Goal: Transaction & Acquisition: Register for event/course

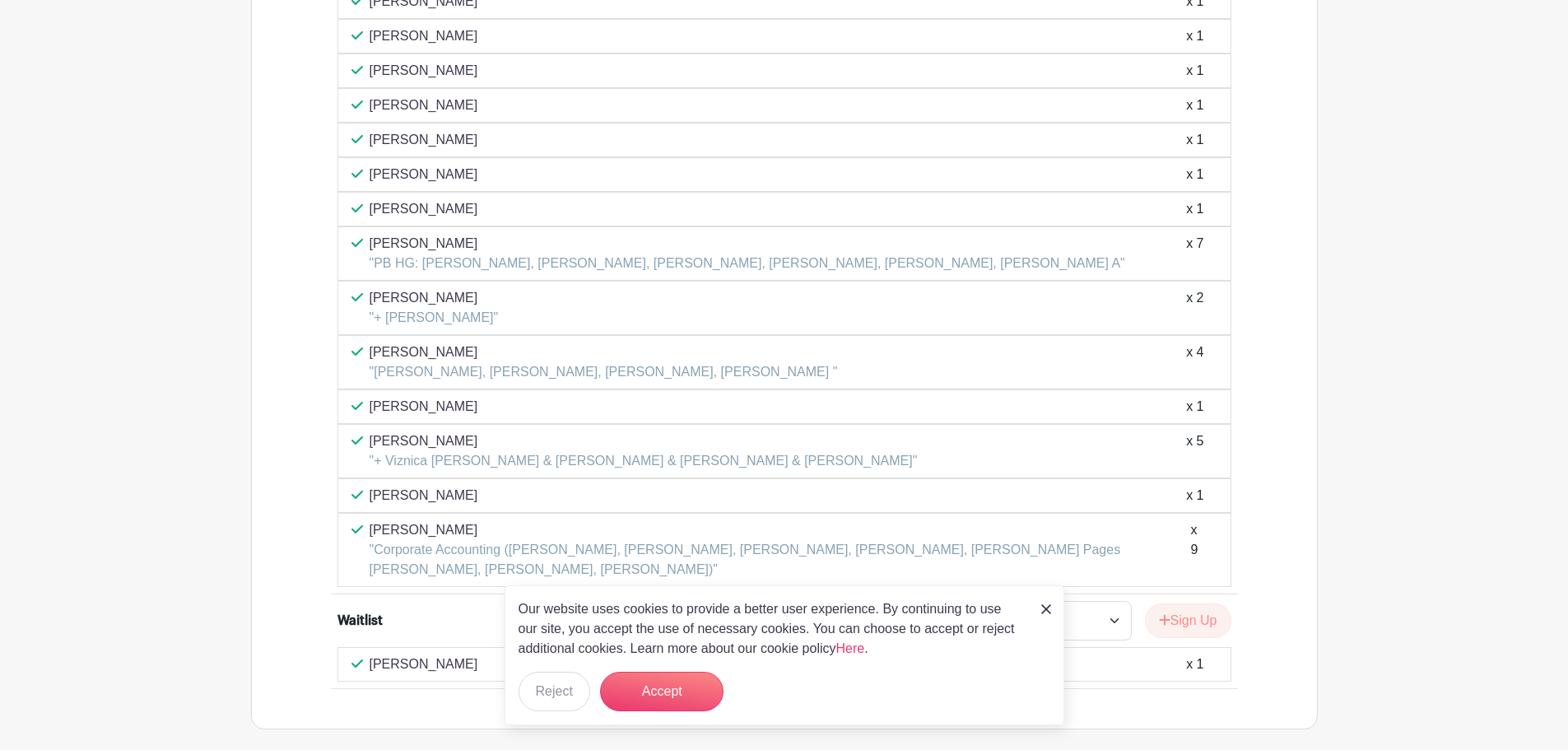
scroll to position [1624, 0]
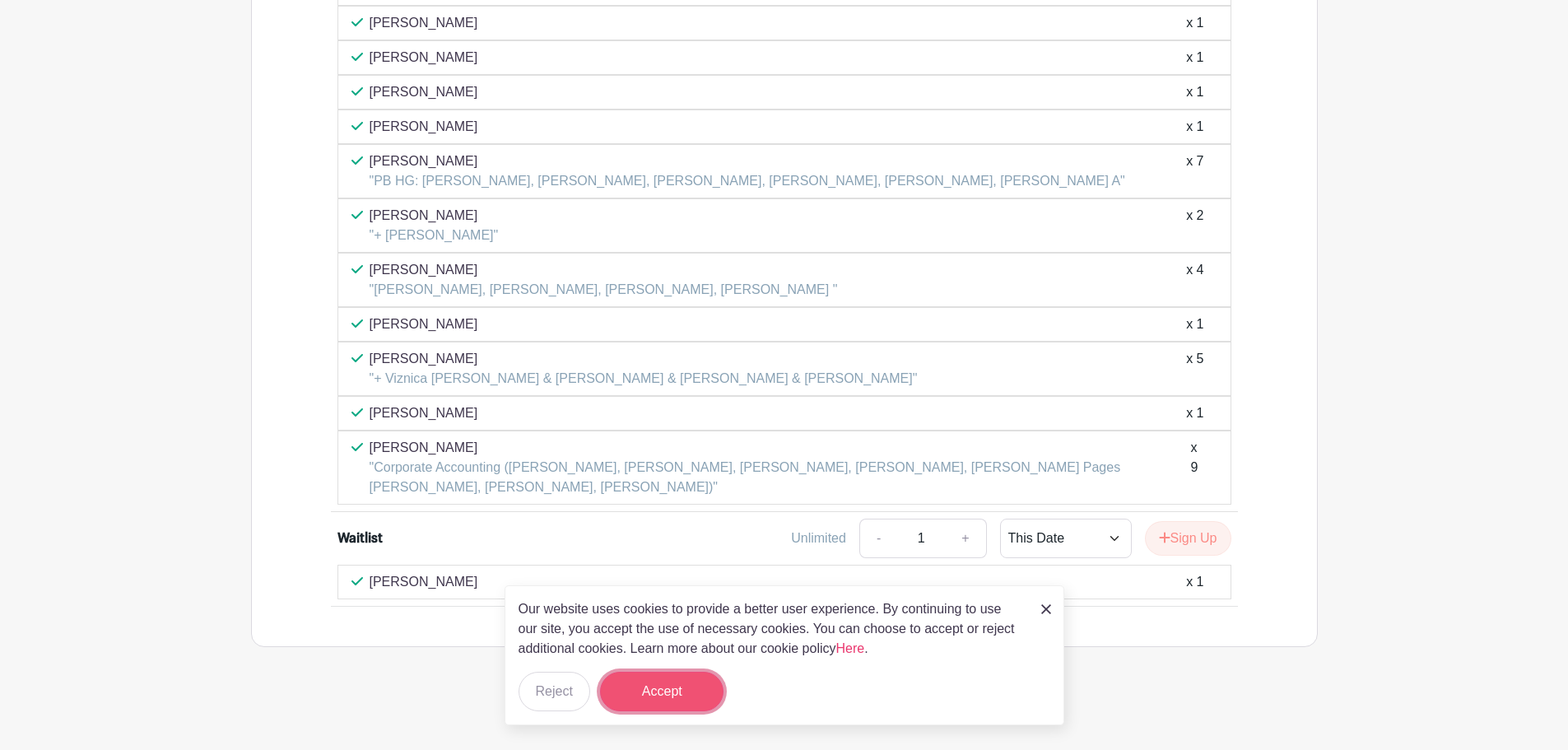
click at [673, 704] on button "Accept" at bounding box center [661, 691] width 123 height 40
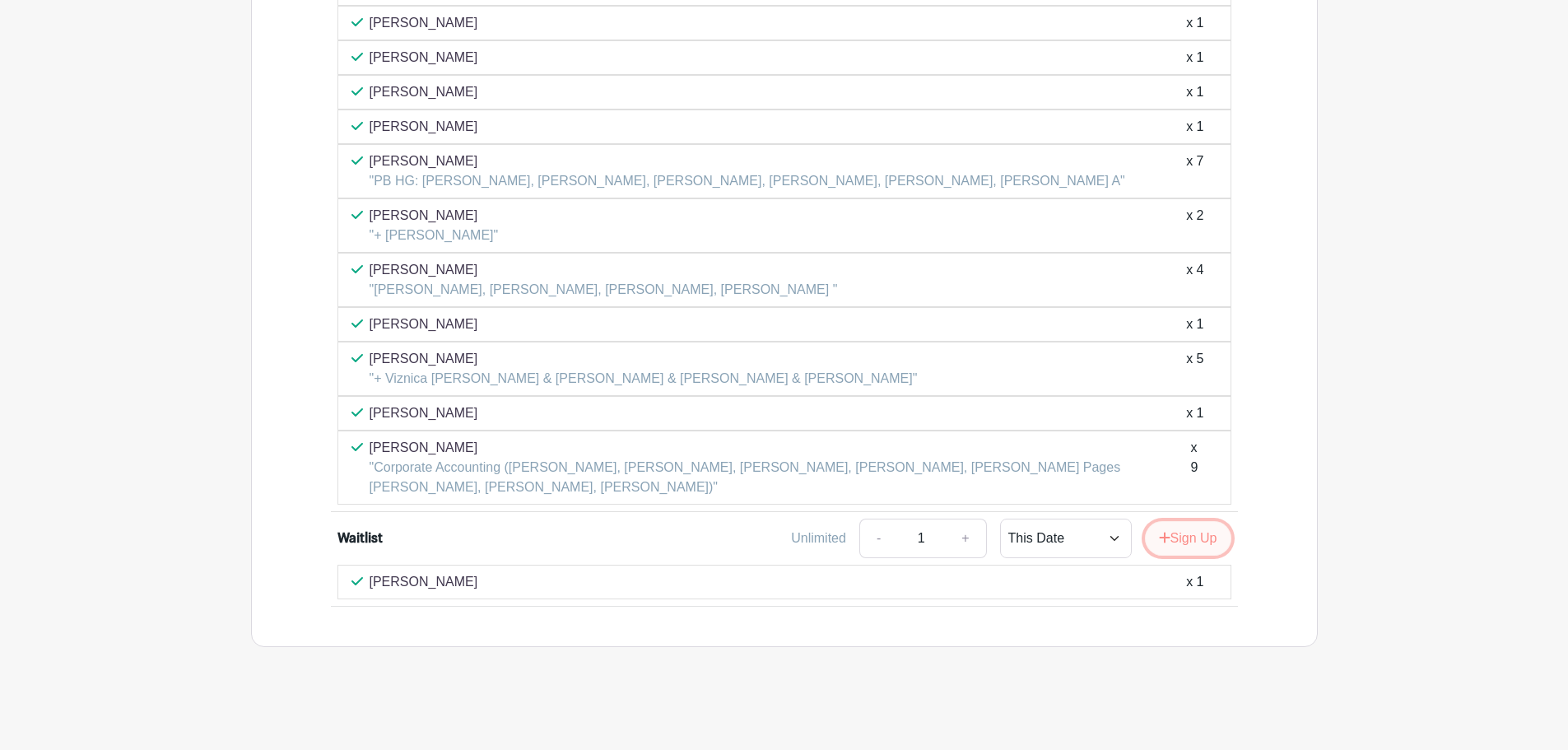
drag, startPoint x: 1212, startPoint y: 528, endPoint x: 1200, endPoint y: 545, distance: 20.8
click at [1213, 530] on button "Sign Up" at bounding box center [1187, 538] width 87 height 35
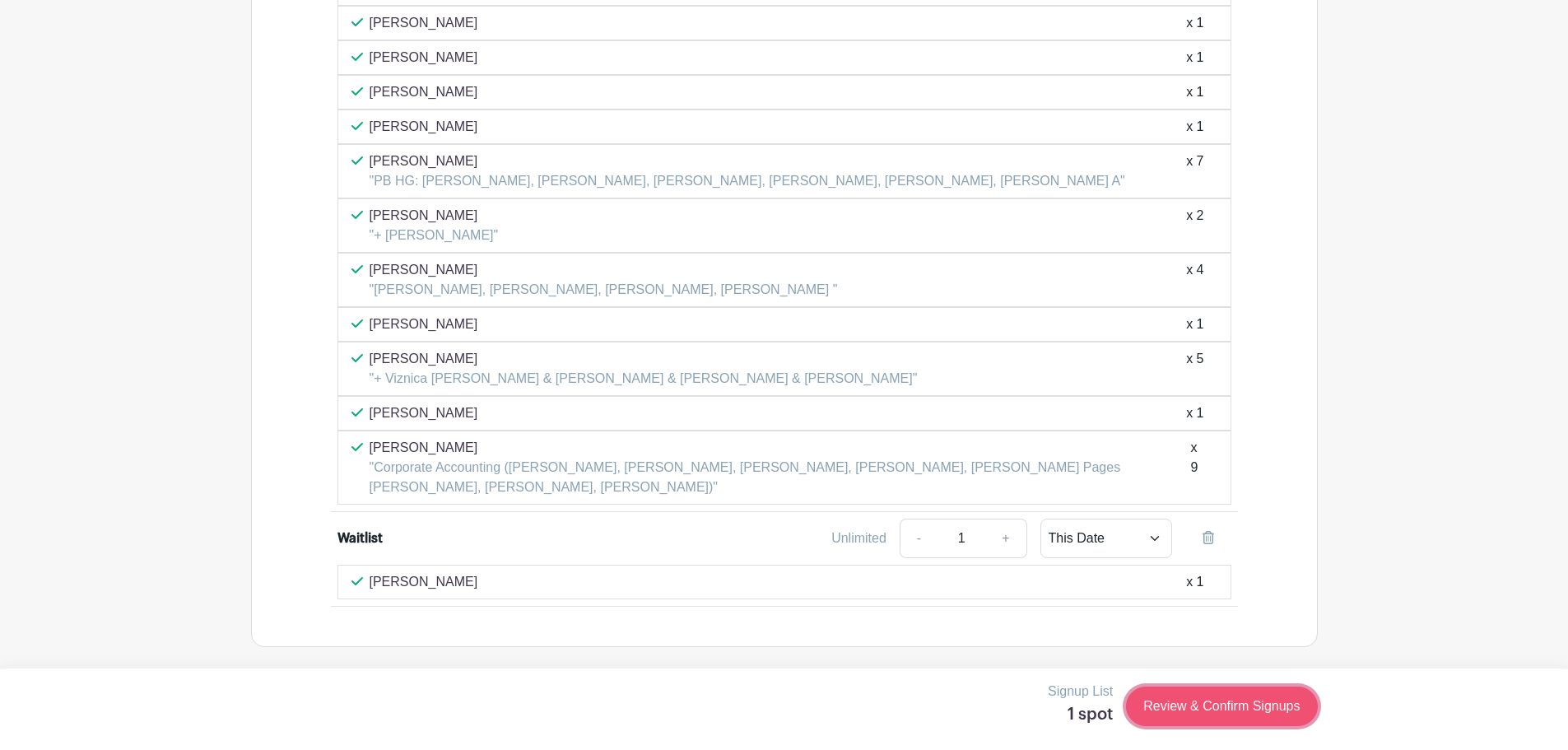
click at [1188, 711] on link "Review & Confirm Signups" at bounding box center [1221, 706] width 191 height 40
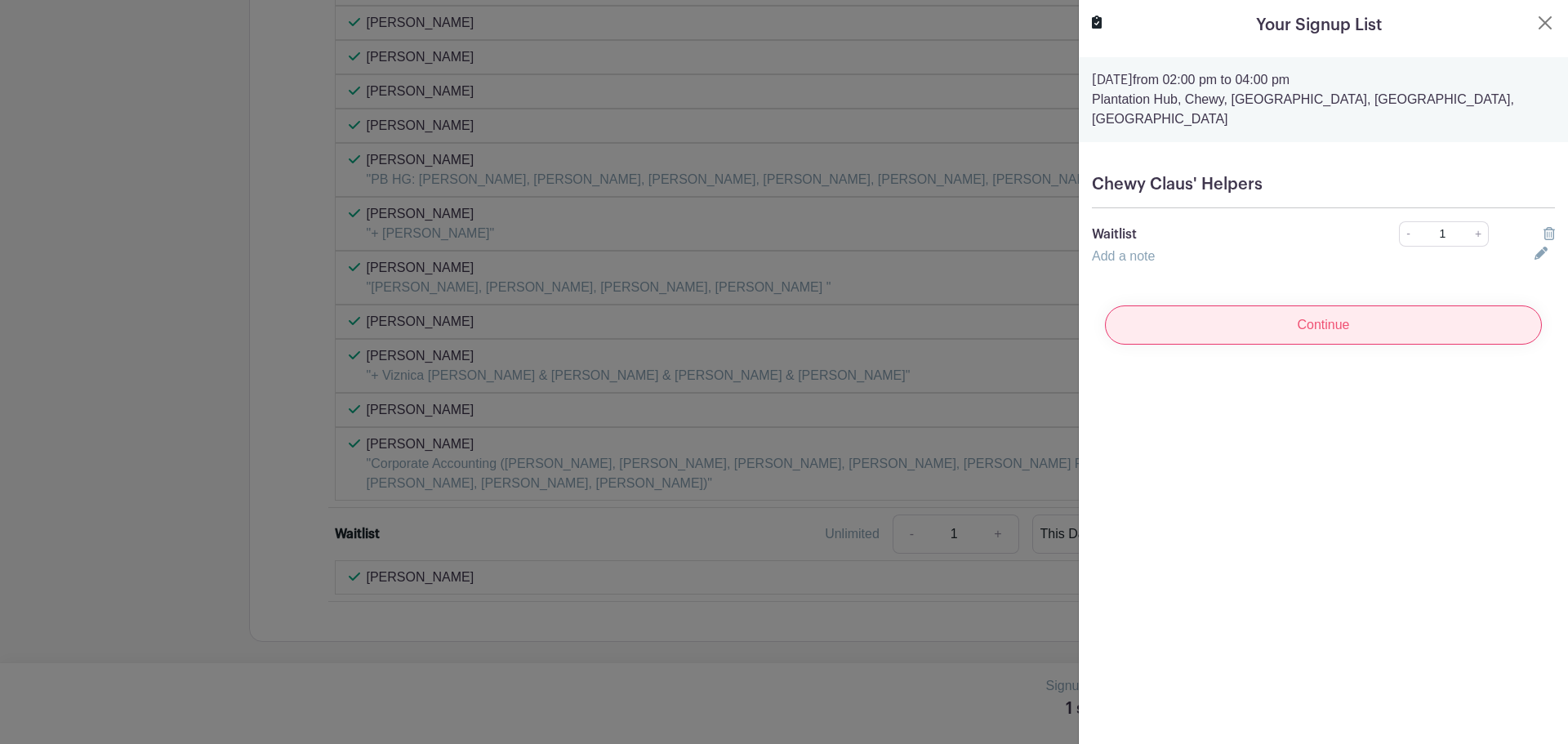
click at [1223, 316] on input "Continue" at bounding box center [1323, 326] width 437 height 39
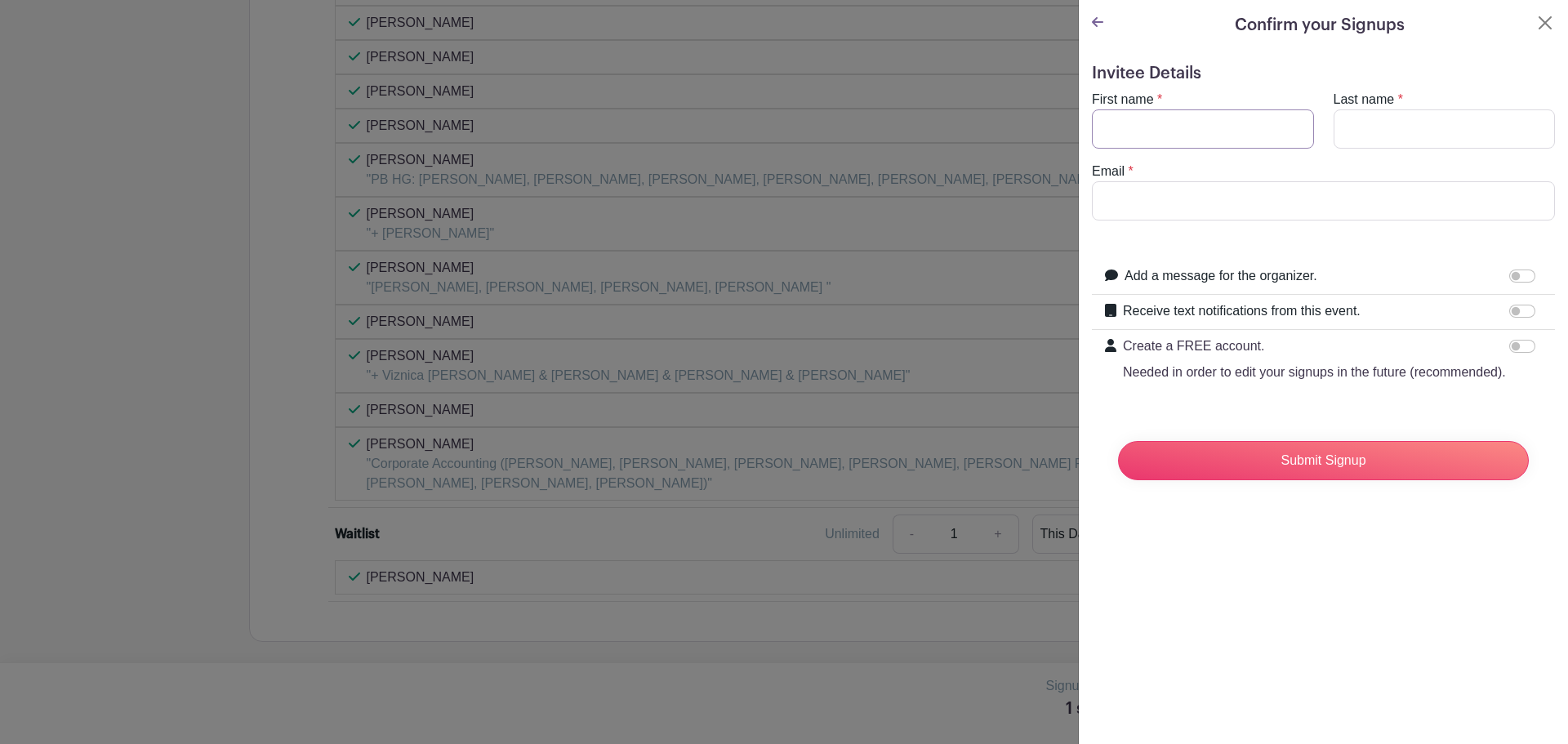
click at [1143, 134] on input "First name" at bounding box center [1203, 129] width 222 height 39
type input "Nicholas"
click at [1404, 148] on input "Last name" at bounding box center [1445, 129] width 222 height 39
type input "Ryshawy"
click at [1150, 216] on input "Email" at bounding box center [1323, 201] width 463 height 39
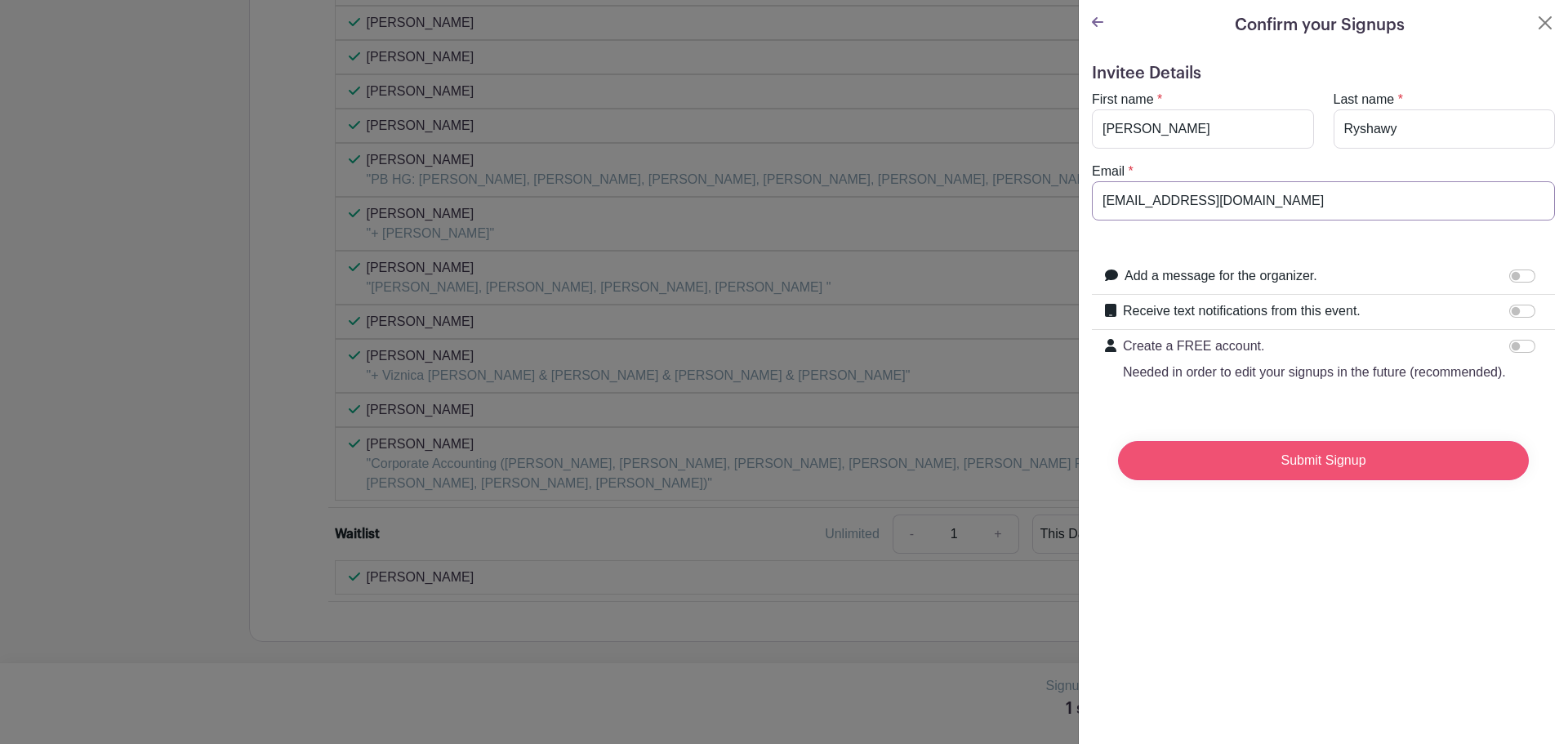
type input "nryshawy@chewy.com"
click at [1335, 473] on input "Submit Signup" at bounding box center [1323, 461] width 411 height 39
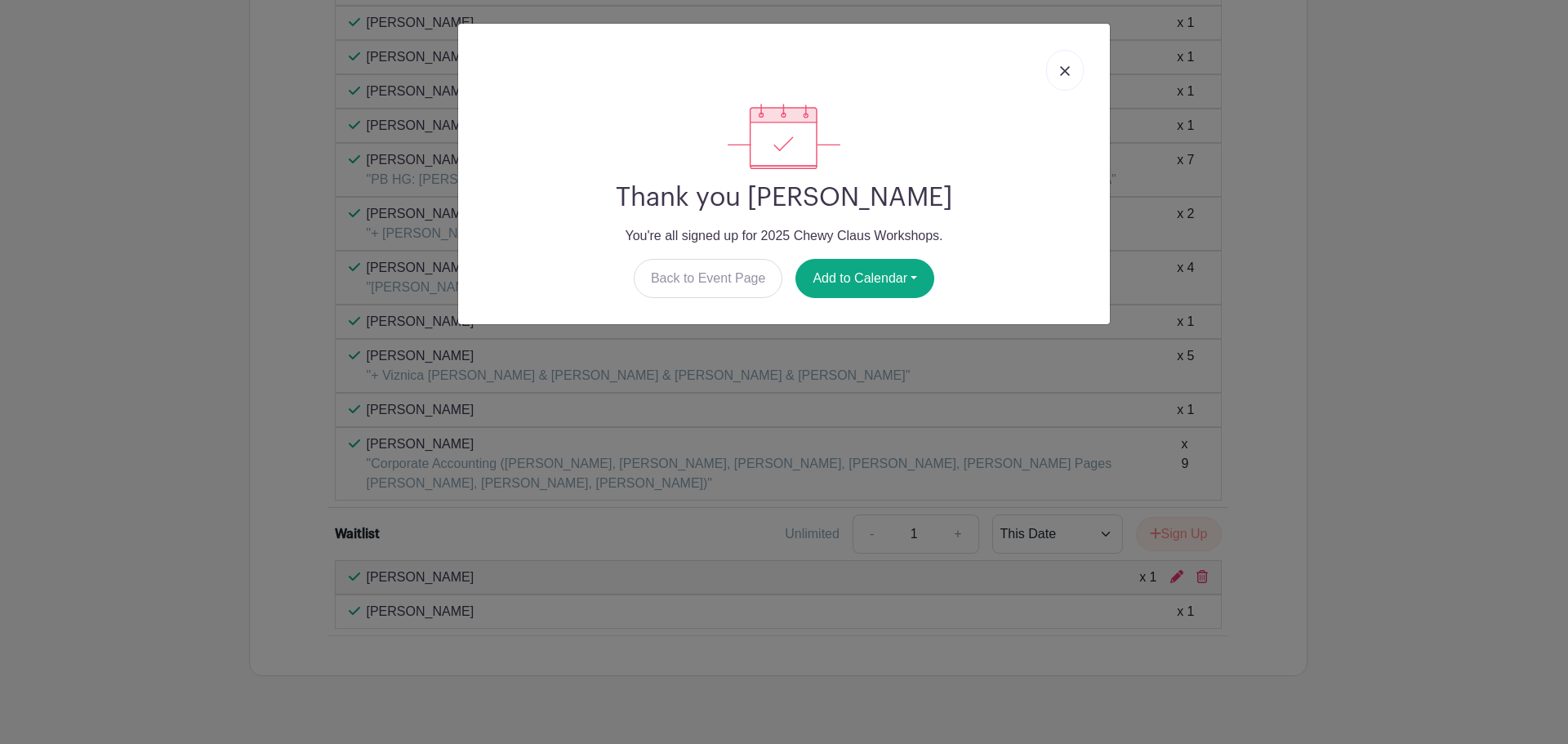
click at [1074, 62] on link at bounding box center [1065, 69] width 37 height 40
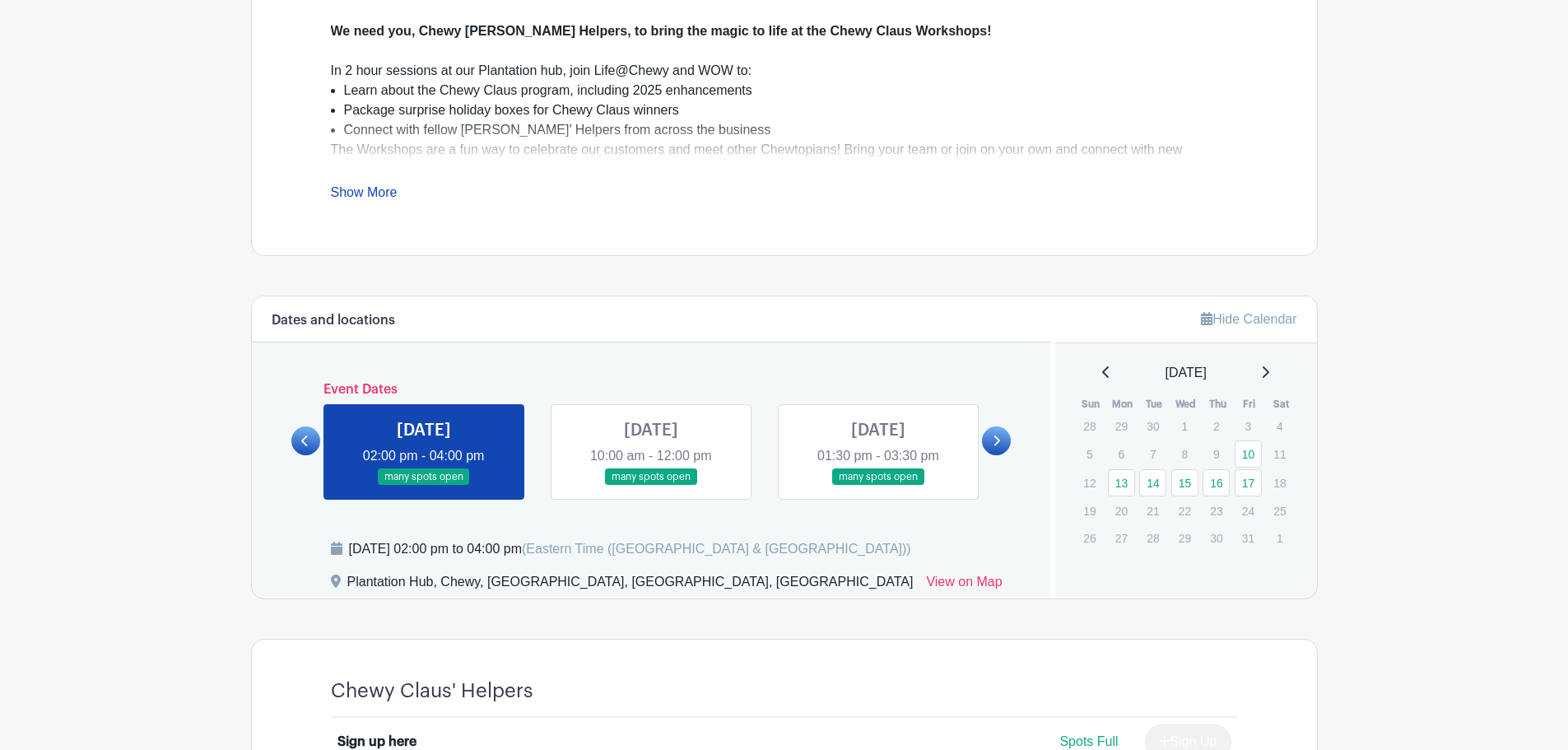
scroll to position [918, 0]
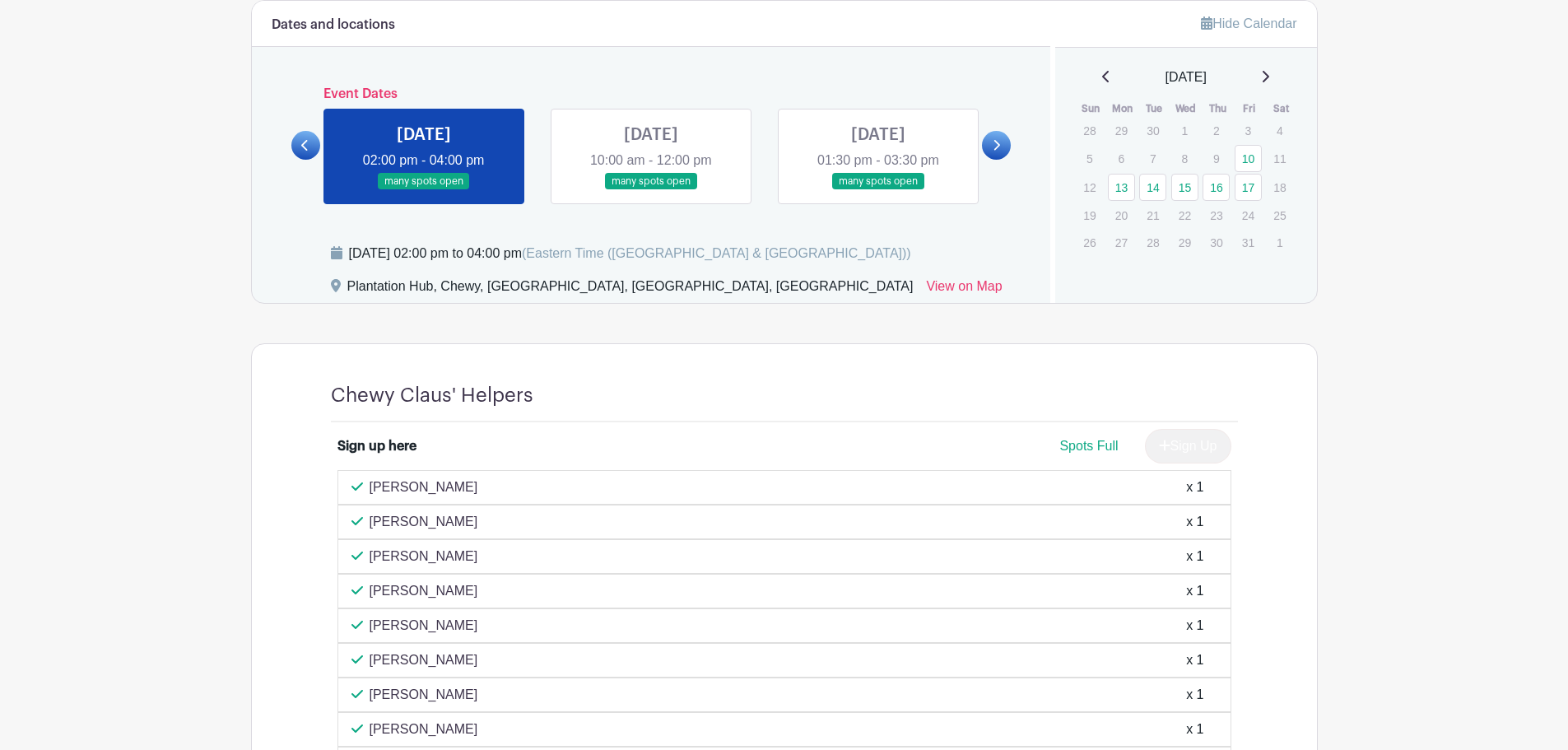
click at [651, 190] on link at bounding box center [651, 190] width 0 height 0
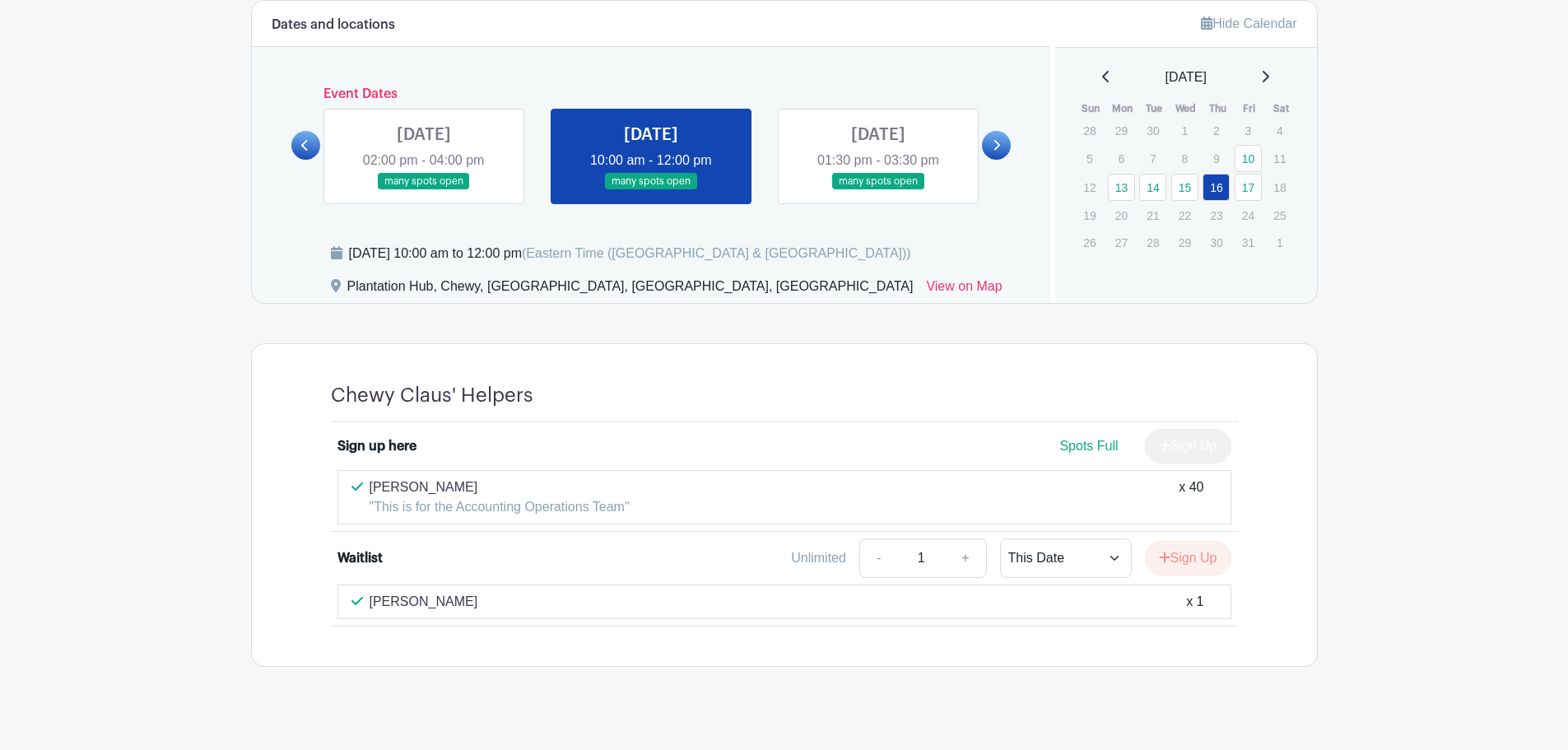
click at [424, 190] on link at bounding box center [424, 190] width 0 height 0
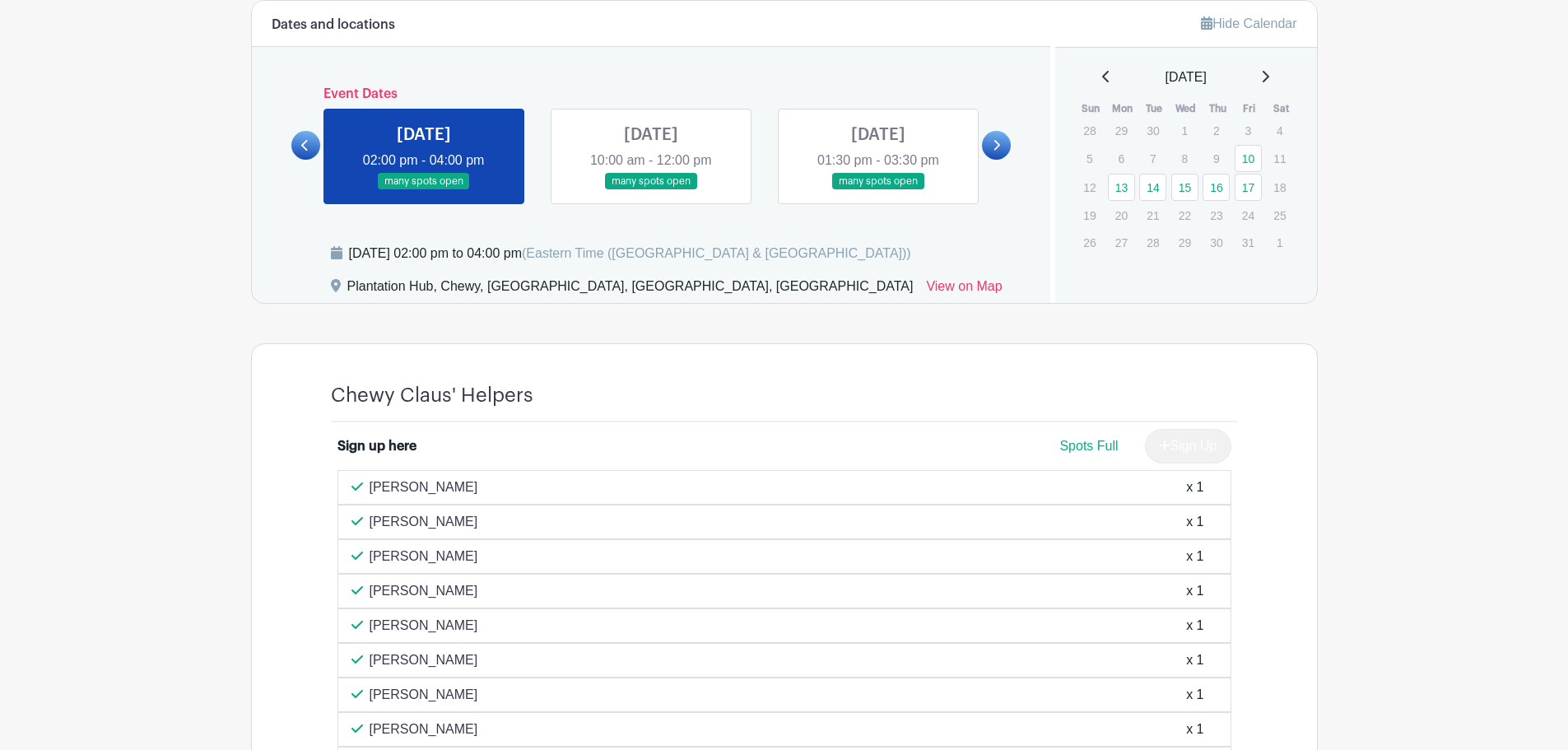
click at [651, 190] on link at bounding box center [651, 190] width 0 height 0
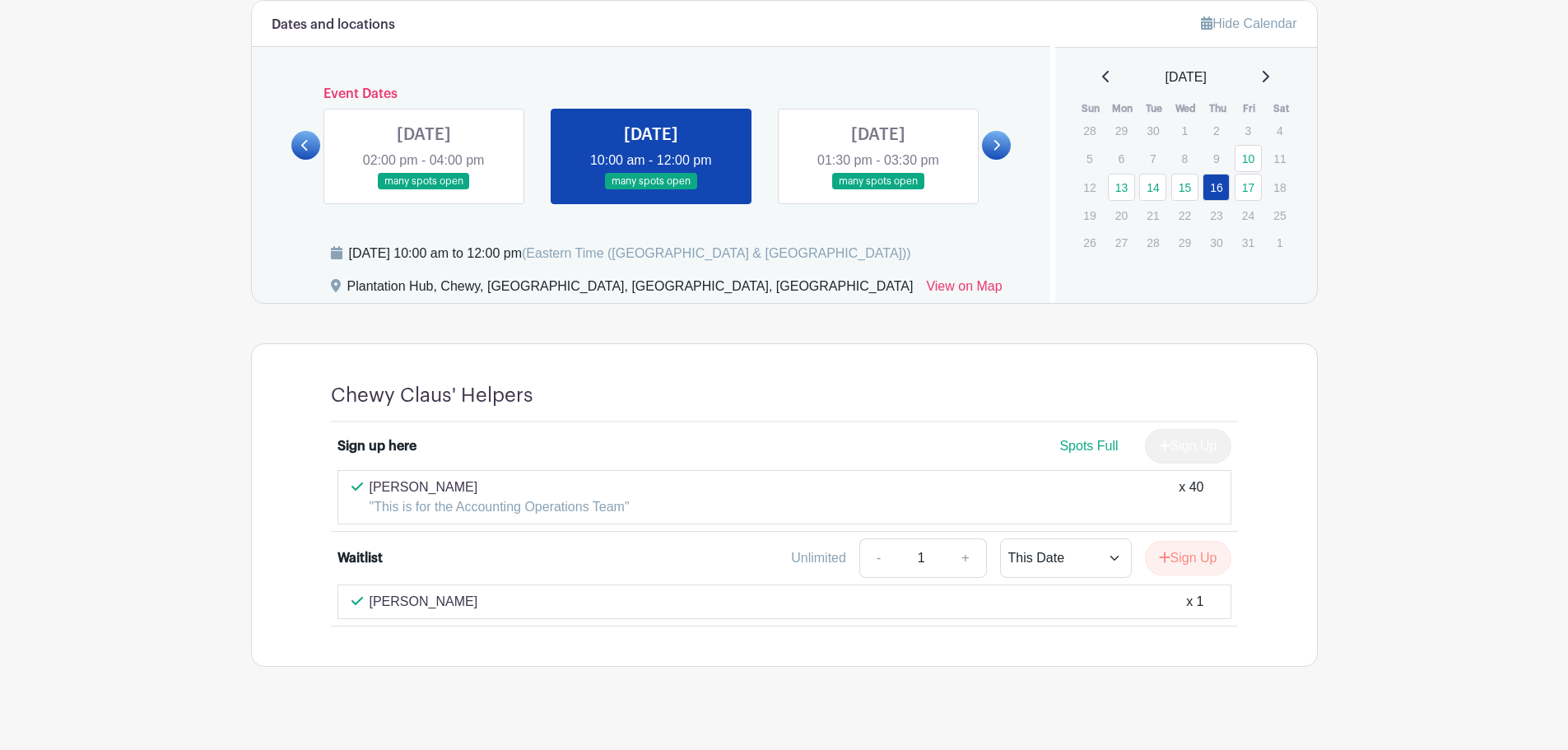
click at [424, 190] on link at bounding box center [424, 190] width 0 height 0
